Goal: Information Seeking & Learning: Learn about a topic

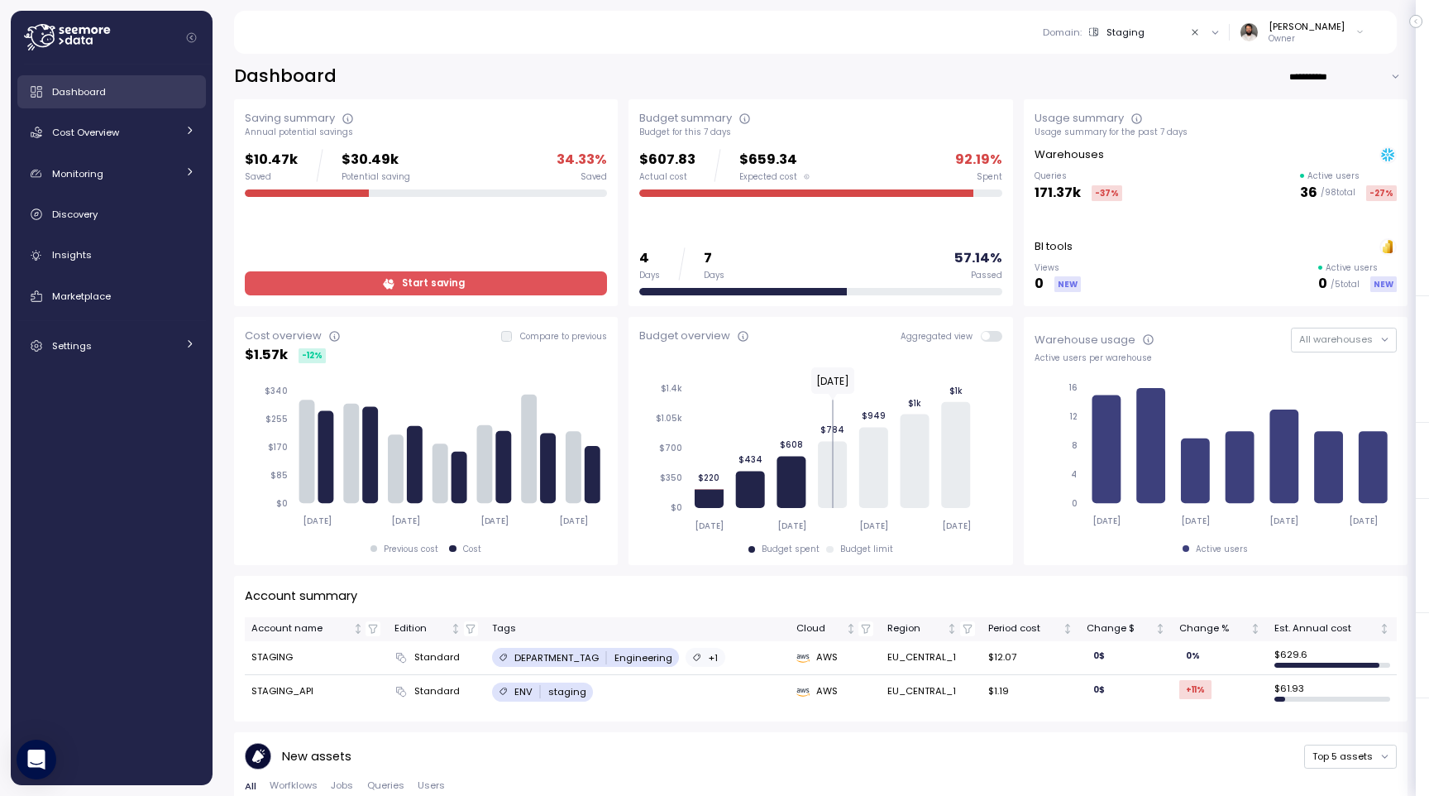
click at [147, 100] on link "Dashboard" at bounding box center [111, 91] width 189 height 33
click at [144, 120] on link "Cost Overview" at bounding box center [111, 132] width 189 height 33
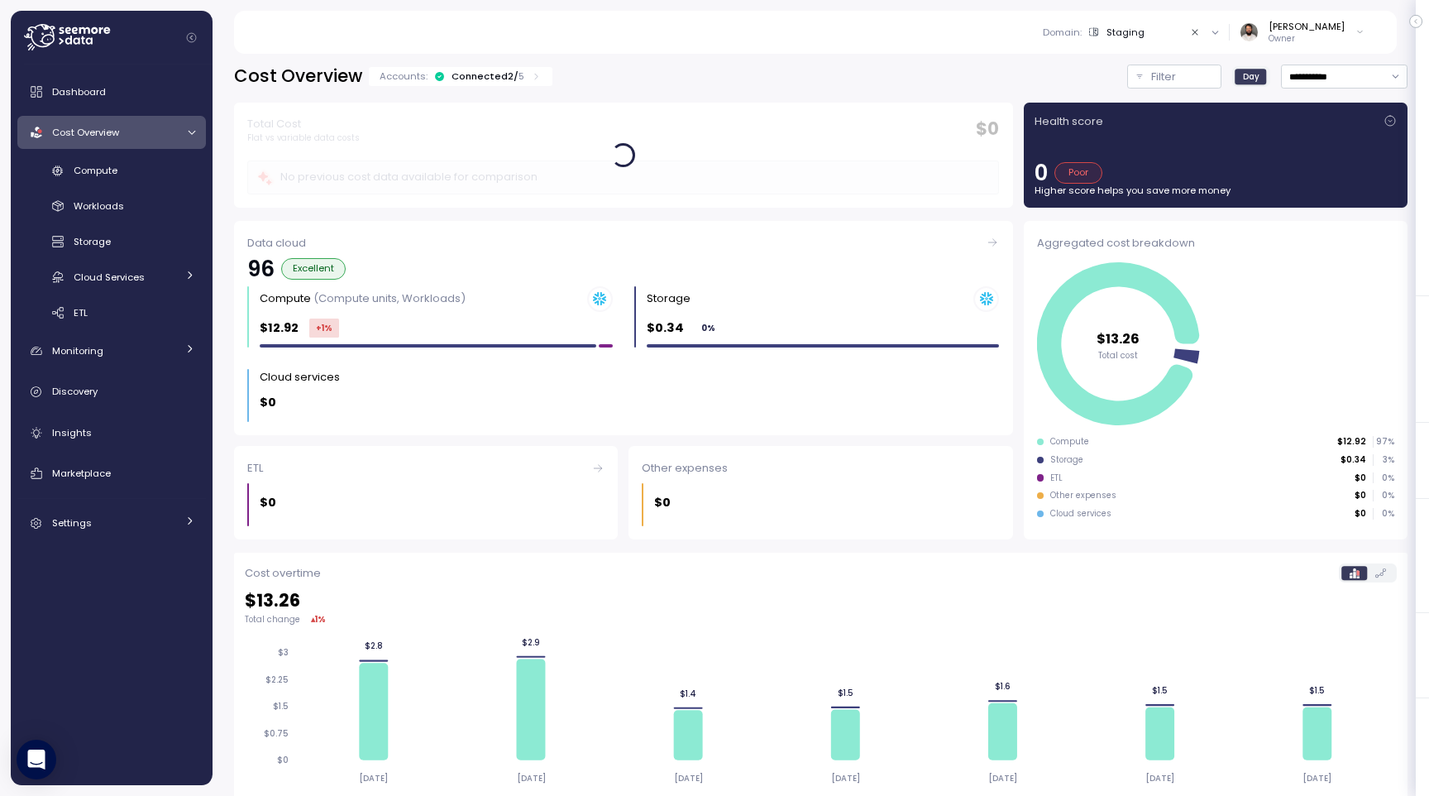
click at [487, 74] on div "Connected 2 / 5" at bounding box center [488, 75] width 73 height 13
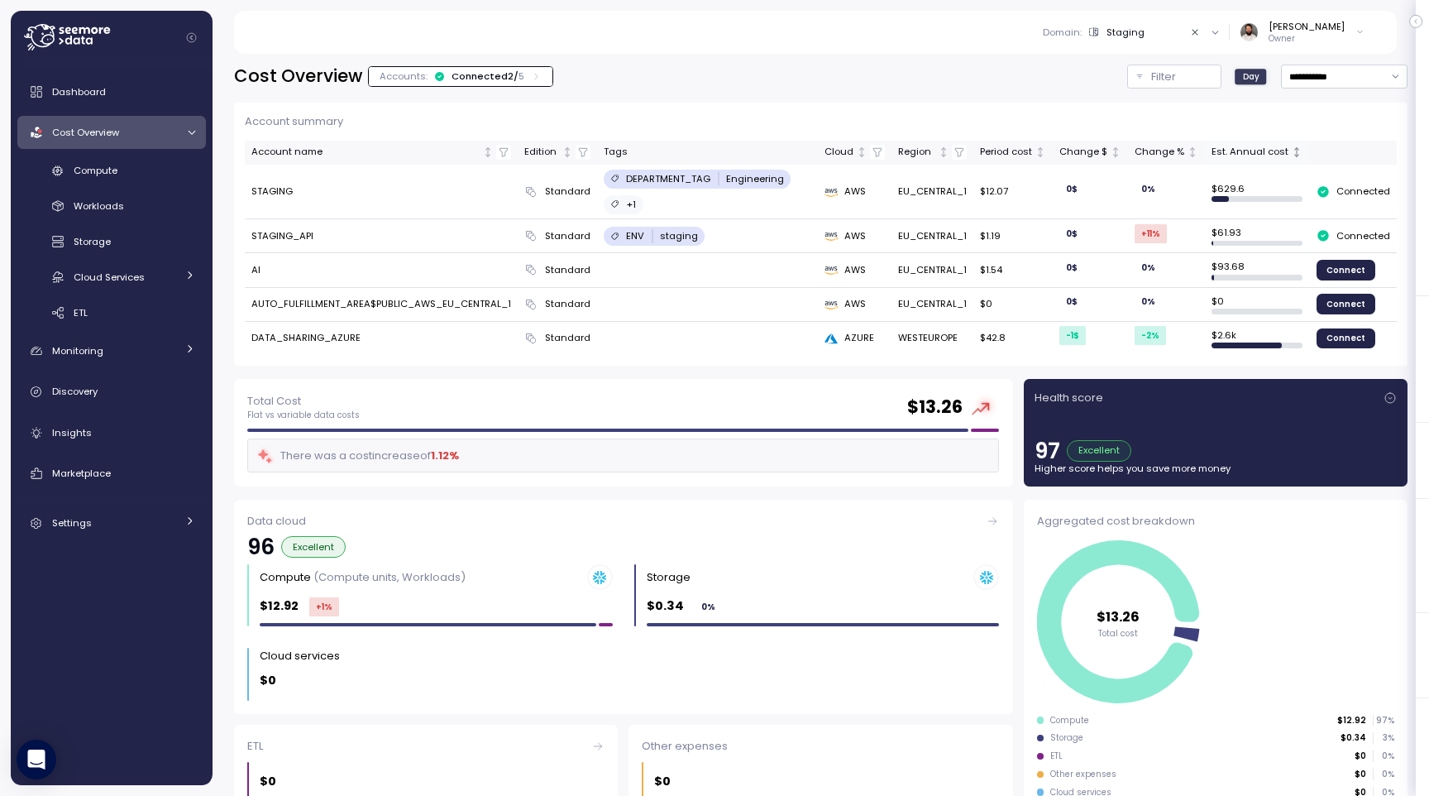
click at [1280, 149] on div "Est. Annual cost" at bounding box center [1250, 152] width 77 height 15
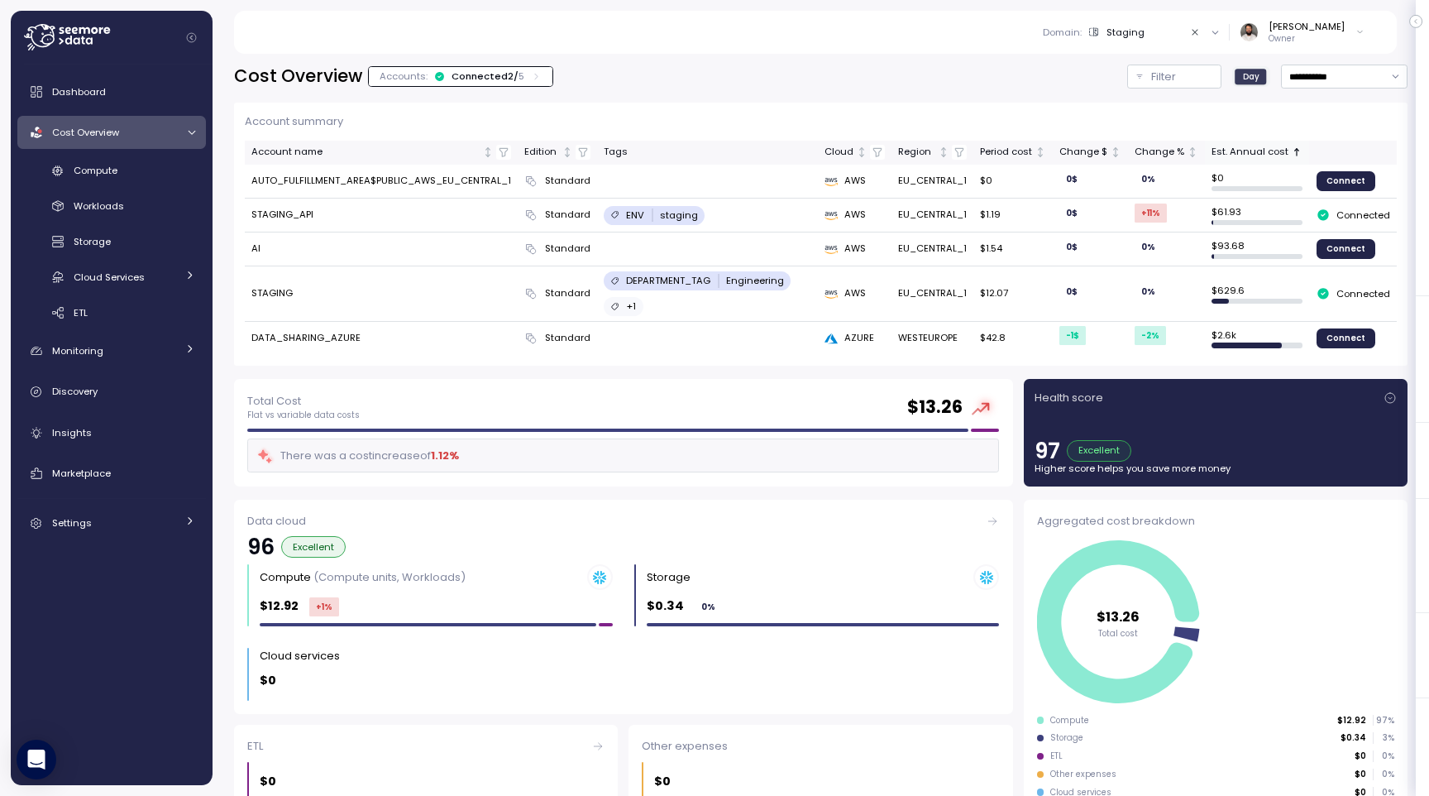
click at [1280, 149] on div "Est. Annual cost" at bounding box center [1250, 152] width 77 height 15
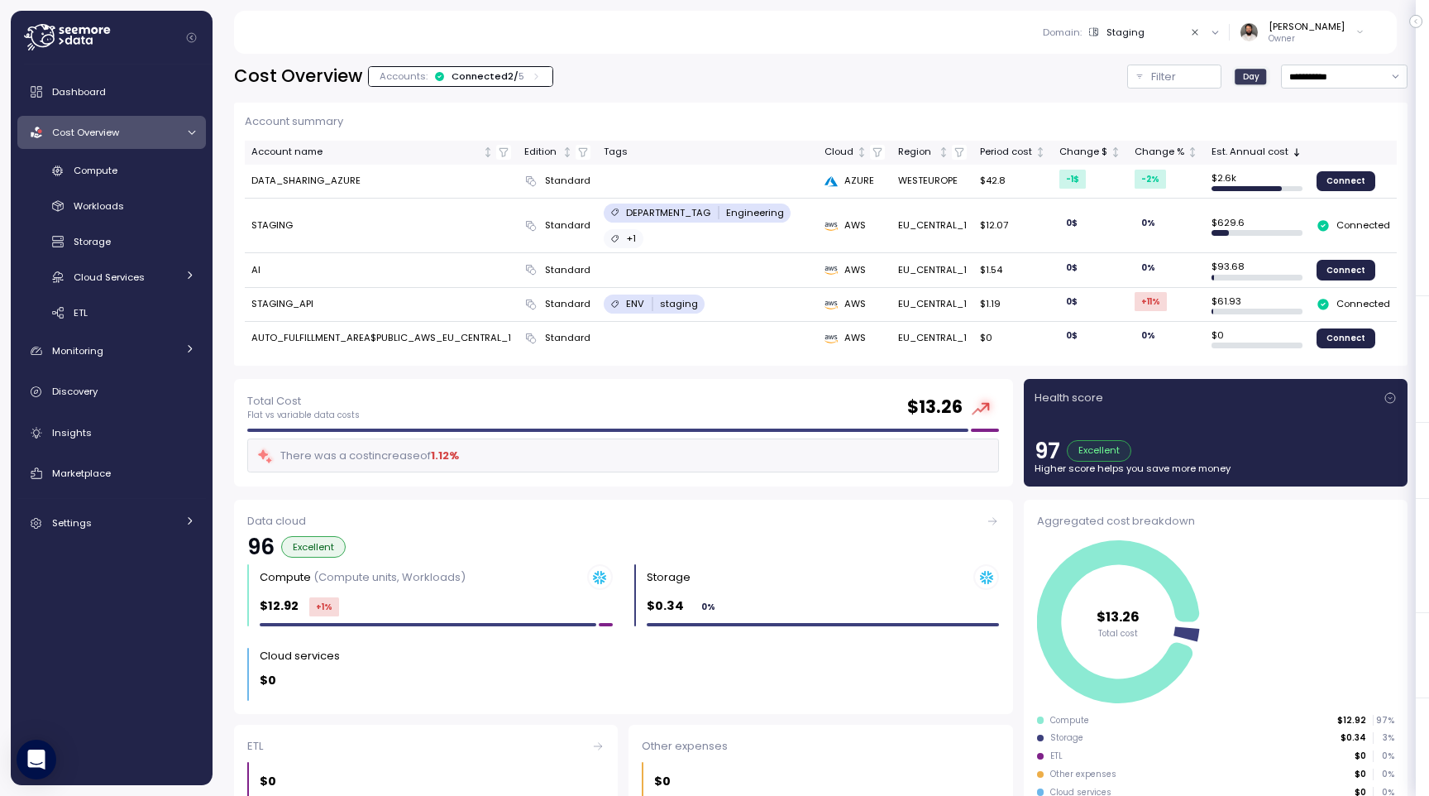
click at [1170, 32] on div "Domain : Staging" at bounding box center [1112, 32] width 138 height 13
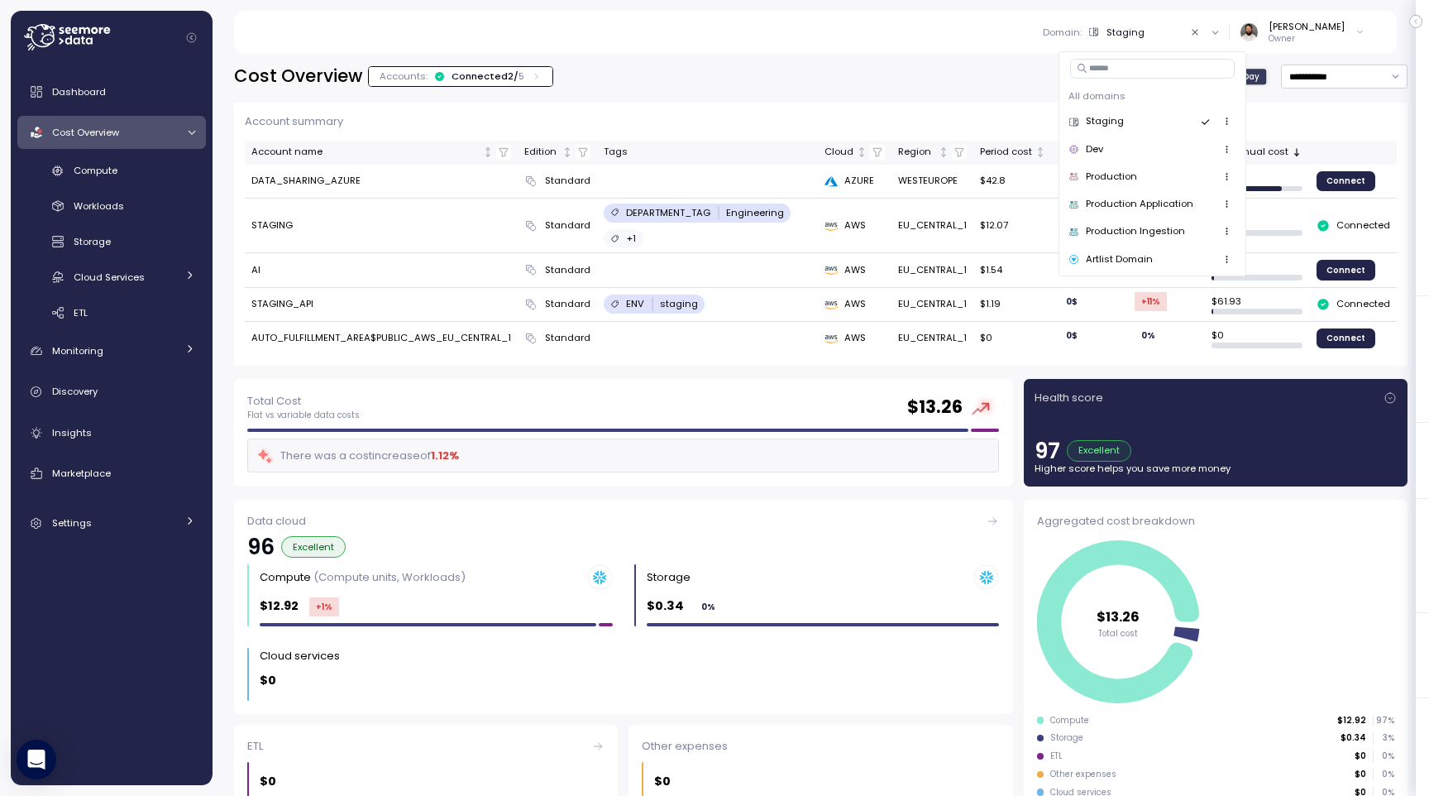
click at [1153, 180] on div "Production" at bounding box center [1153, 177] width 168 height 20
